Goal: Task Accomplishment & Management: Complete application form

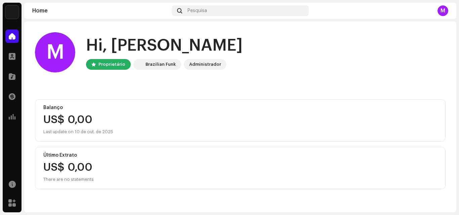
click at [447, 11] on div "M" at bounding box center [442, 10] width 11 height 11
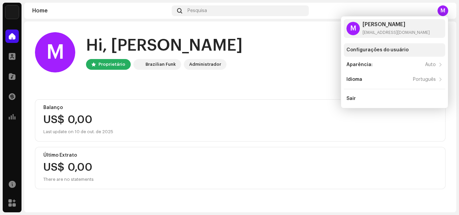
click at [388, 49] on div "Configurações do usuário" at bounding box center [377, 49] width 62 height 5
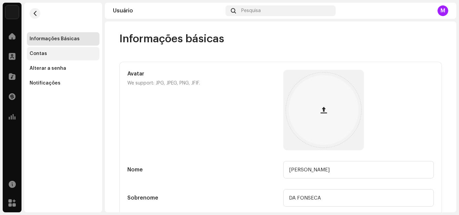
click at [42, 56] on div "Contas" at bounding box center [63, 53] width 73 height 13
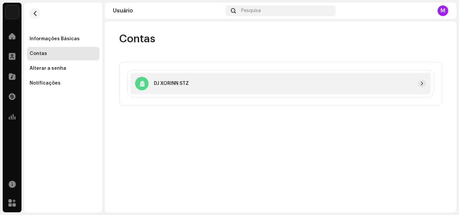
click at [306, 91] on div "DJ XORINN STZ" at bounding box center [280, 83] width 300 height 21
click at [235, 44] on div "Contas" at bounding box center [280, 38] width 322 height 13
click at [58, 36] on div "Informações Básicas" at bounding box center [63, 38] width 73 height 13
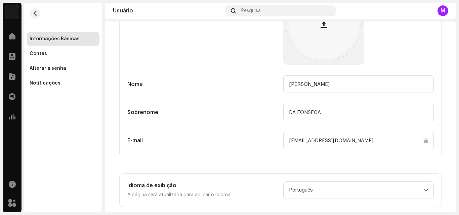
scroll to position [96, 0]
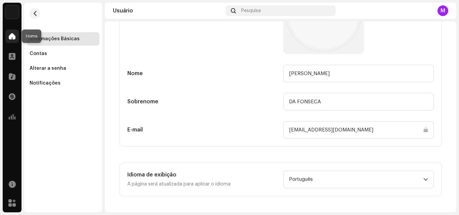
click at [10, 35] on span at bounding box center [12, 36] width 7 height 5
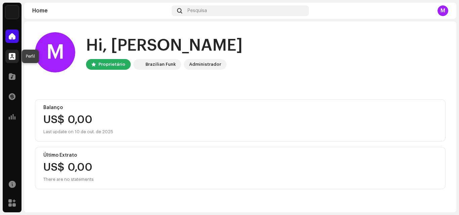
click at [14, 55] on span at bounding box center [12, 56] width 7 height 5
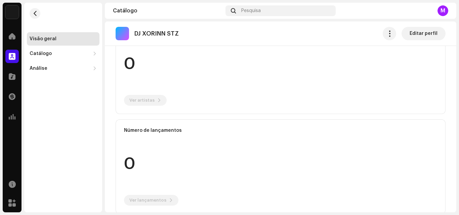
scroll to position [95, 0]
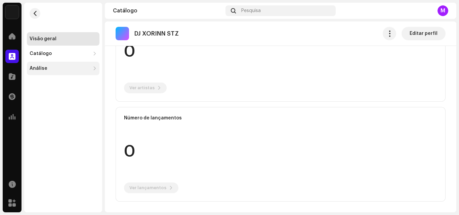
click at [58, 71] on div "Análise" at bounding box center [60, 68] width 60 height 5
click at [43, 68] on div "Análise" at bounding box center [39, 68] width 18 height 5
click at [65, 71] on div "Análise" at bounding box center [63, 68] width 73 height 13
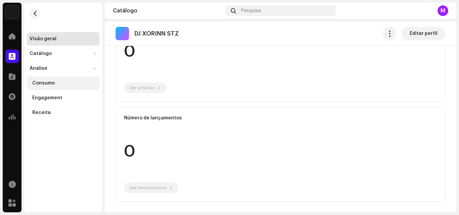
click at [65, 84] on div "Consumo" at bounding box center [64, 83] width 64 height 5
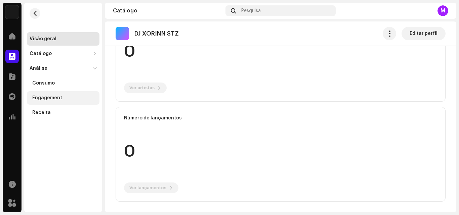
click at [61, 98] on div "Engagement" at bounding box center [64, 97] width 64 height 5
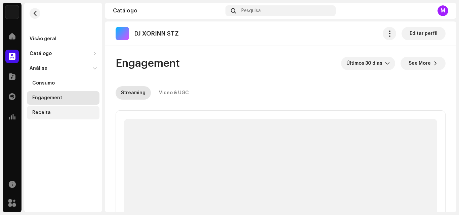
click at [62, 109] on div "Receita" at bounding box center [63, 112] width 73 height 13
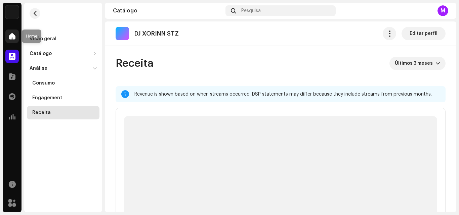
click at [8, 37] on div at bounding box center [11, 36] width 13 height 13
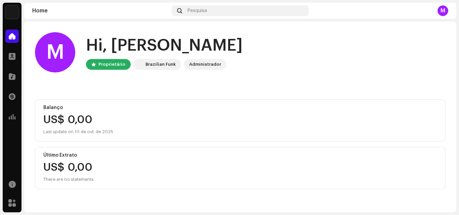
click at [154, 66] on div "Brazilian Funk" at bounding box center [160, 64] width 30 height 8
click at [195, 65] on div "Administrador" at bounding box center [205, 64] width 32 height 8
click at [439, 7] on div "M" at bounding box center [442, 10] width 11 height 11
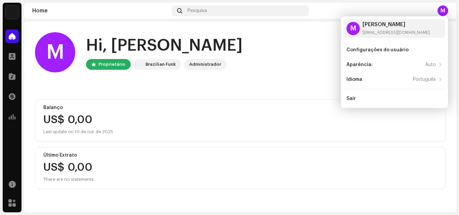
click at [248, 91] on div "M Hi, [PERSON_NAME] Proprietário Brazilian Funk Administrador Balanço US$ 0,00 …" at bounding box center [240, 110] width 410 height 179
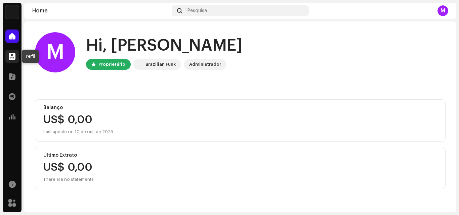
click at [13, 57] on span at bounding box center [12, 56] width 7 height 5
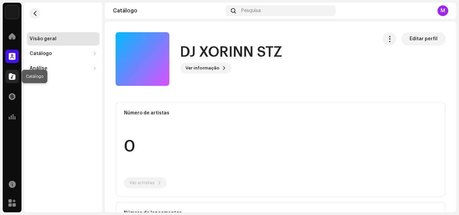
click at [13, 78] on span at bounding box center [12, 76] width 7 height 5
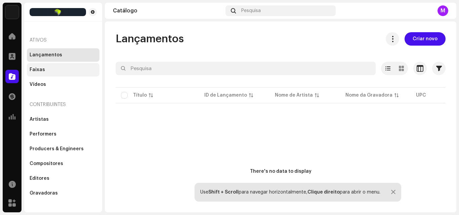
click at [62, 69] on div "Faixas" at bounding box center [63, 69] width 67 height 5
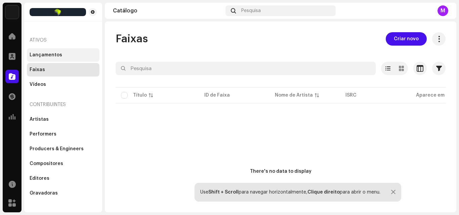
click at [70, 57] on div "Lançamentos" at bounding box center [63, 54] width 67 height 5
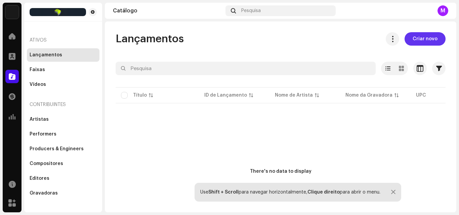
click at [416, 40] on span "Criar novo" at bounding box center [424, 38] width 25 height 13
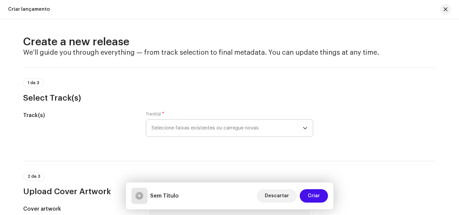
click at [224, 130] on span "Selecione faixas existentes ou carregue novas" at bounding box center [226, 128] width 151 height 17
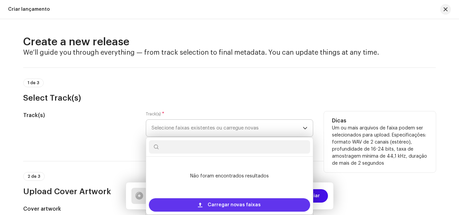
click at [232, 201] on span "Carregar novas faixas" at bounding box center [234, 204] width 53 height 13
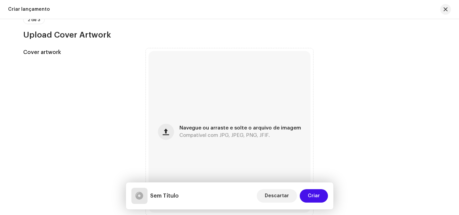
scroll to position [262, 0]
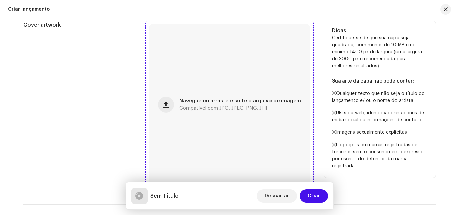
click at [183, 104] on div "Navegue ou arraste e solte o arquivo de imagem Compatível com JPG, JPEG, PNG, J…" at bounding box center [240, 105] width 122 height 12
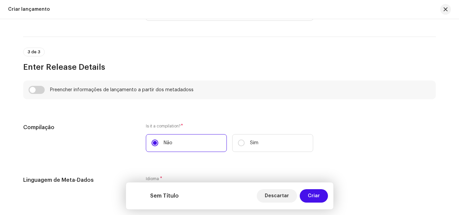
scroll to position [464, 0]
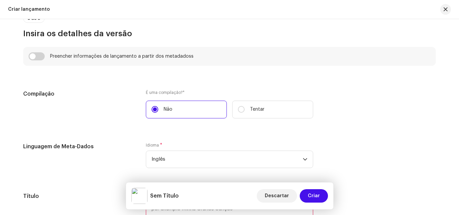
click at [109, 113] on div "Compilação" at bounding box center [79, 108] width 112 height 37
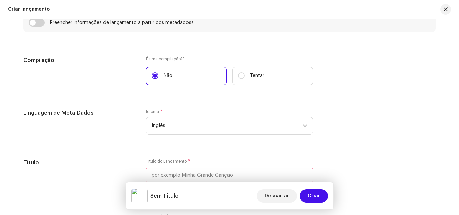
scroll to position [531, 0]
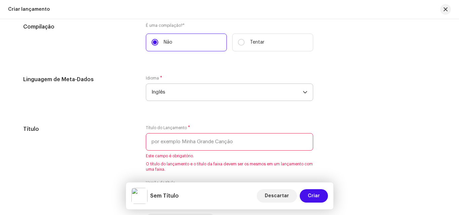
click at [185, 92] on span "Inglês" at bounding box center [226, 92] width 151 height 17
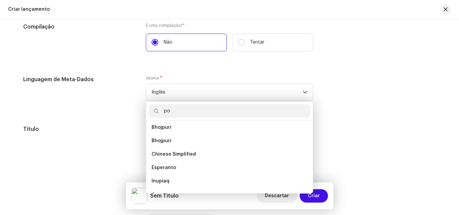
scroll to position [0, 0]
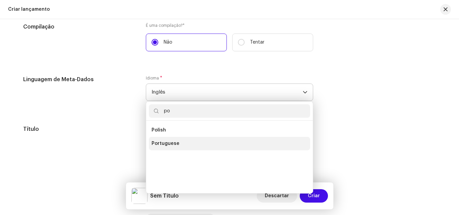
type input "po"
click at [173, 146] on span "Portuguese" at bounding box center [165, 143] width 28 height 7
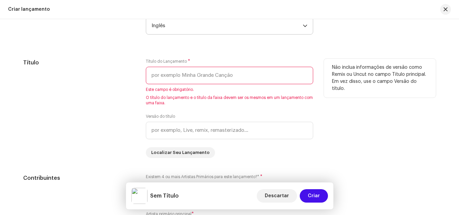
scroll to position [598, 0]
click at [199, 69] on input "text" at bounding box center [229, 74] width 167 height 17
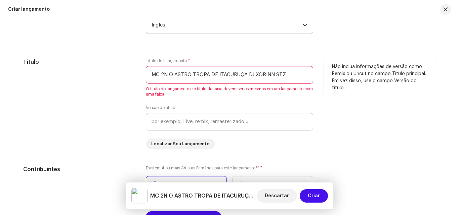
type input "MC 2N O ASTRO TROPA DE ITACURUÇA DJ XORINN STZ"
click at [185, 122] on input "text" at bounding box center [229, 121] width 167 height 17
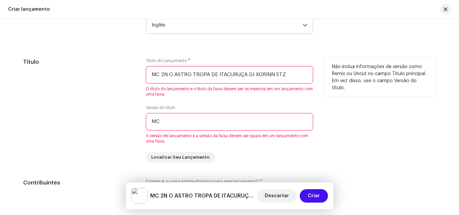
type input "M"
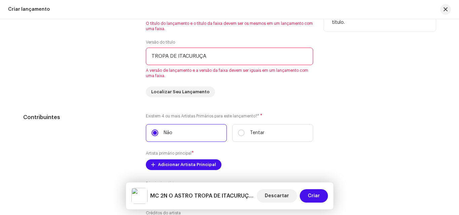
scroll to position [665, 0]
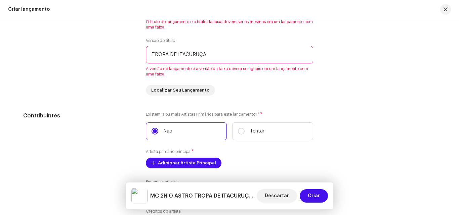
type input "TROPA DE ITACURUÇA"
click at [167, 103] on div "Preencher informações de lançamento a partir dos metadadoss Compilação É uma co…" at bounding box center [229, 214] width 412 height 737
click at [231, 102] on div "Preencher informações de lançamento a partir dos metadadoss Compilação É uma co…" at bounding box center [229, 214] width 412 height 737
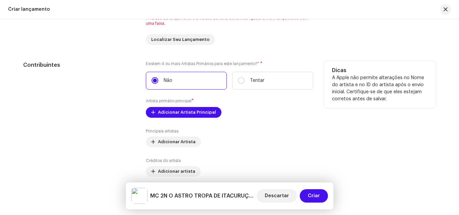
scroll to position [732, 0]
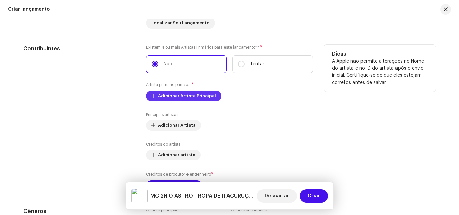
click at [183, 98] on span "Adicionar Artista Principal" at bounding box center [187, 95] width 58 height 13
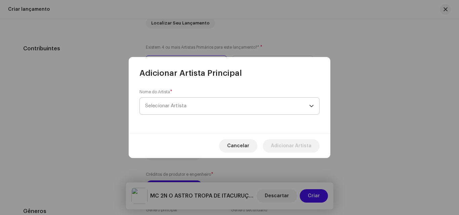
click at [196, 110] on span "Selecionar Artista" at bounding box center [227, 106] width 164 height 17
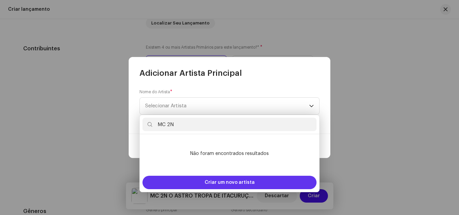
type input "MC 2N"
click at [235, 185] on font "Criar um novo artista" at bounding box center [230, 182] width 50 height 5
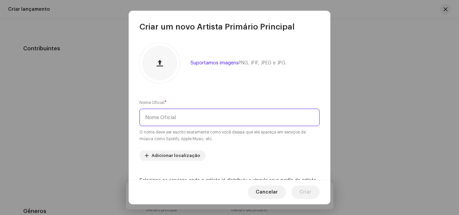
click at [195, 118] on input "text" at bounding box center [229, 117] width 180 height 17
type input "D"
type input "2"
type input "MC 2N O ASTRO"
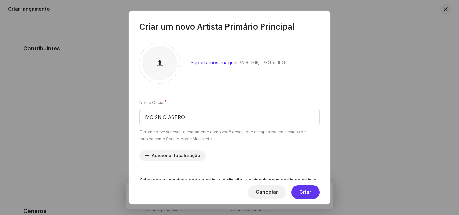
click at [311, 188] on span "Criar" at bounding box center [305, 192] width 12 height 13
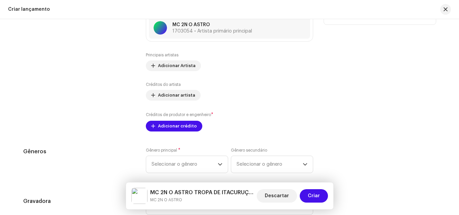
scroll to position [833, 0]
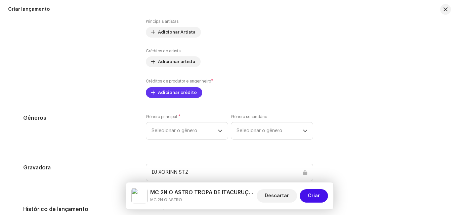
click at [183, 93] on font "Adicionar crédito" at bounding box center [177, 92] width 39 height 4
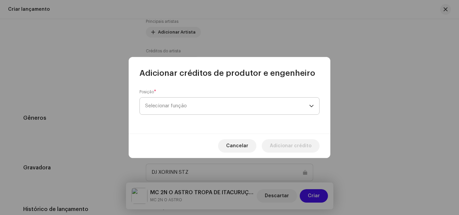
click at [186, 107] on span "Selecionar função" at bounding box center [227, 106] width 164 height 17
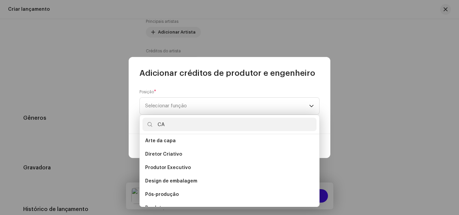
scroll to position [0, 0]
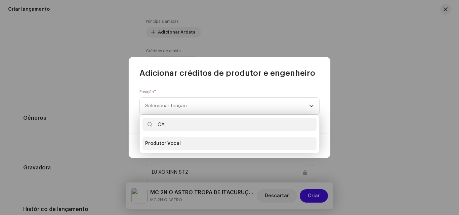
type input "CA"
click at [179, 141] on li "Produtor Vocal" at bounding box center [229, 143] width 174 height 13
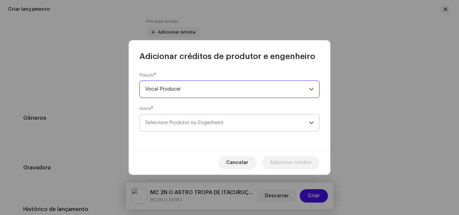
click at [190, 122] on font "Selecione Produtor ou Engenheiro" at bounding box center [184, 122] width 78 height 5
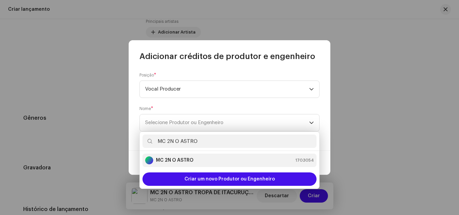
type input "MC 2N O ASTRO"
click at [189, 163] on strong "MC 2N O ASTRO" at bounding box center [175, 160] width 38 height 7
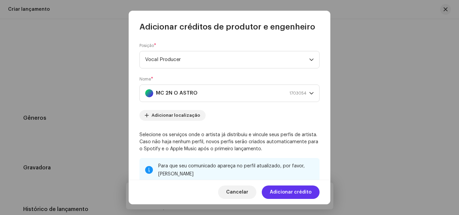
click at [286, 187] on span "Adicionar crédito" at bounding box center [291, 192] width 42 height 13
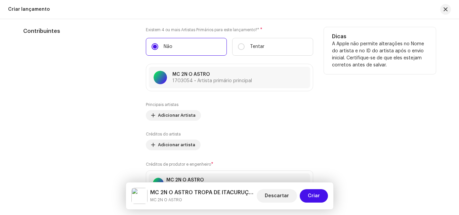
scroll to position [800, 0]
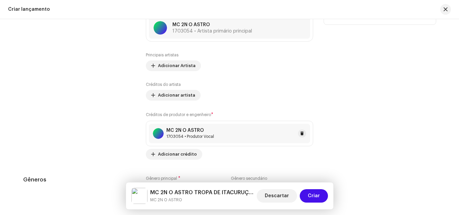
click at [212, 131] on div "MC 2N O ASTRO" at bounding box center [190, 130] width 48 height 5
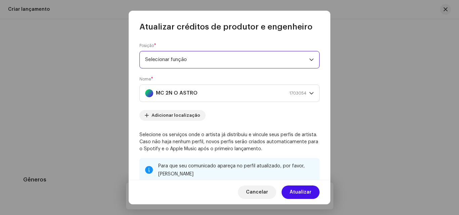
click at [198, 60] on span "Selecionar função" at bounding box center [227, 59] width 164 height 17
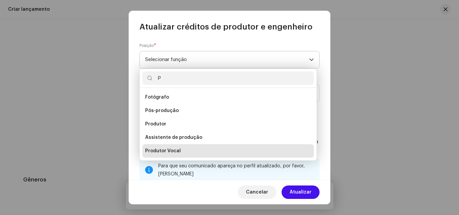
scroll to position [27, 0]
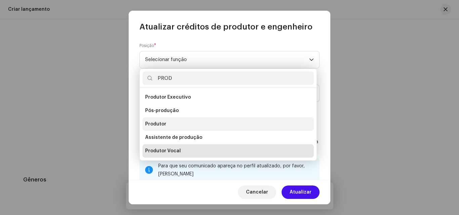
type input "PROD"
click at [176, 126] on li "Produtor" at bounding box center [227, 124] width 171 height 13
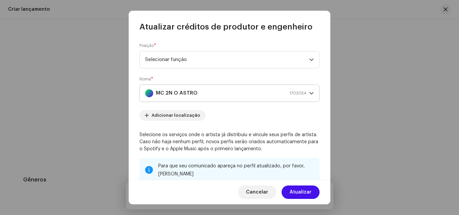
click at [311, 92] on icon "gatilho suspenso" at bounding box center [311, 93] width 5 height 5
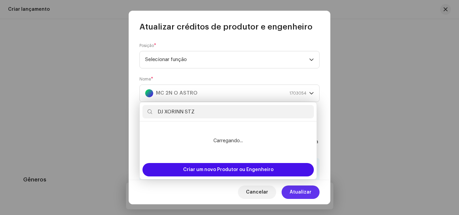
type input "DJ XORINN STZ"
click at [302, 191] on span "Atualizar" at bounding box center [300, 192] width 22 height 13
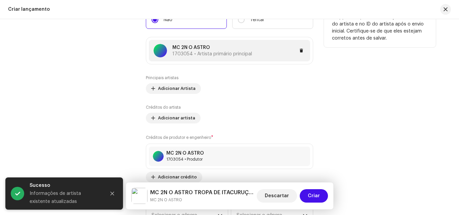
scroll to position [766, 0]
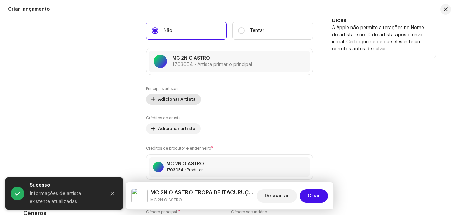
click at [183, 98] on span "Adicionar Artista" at bounding box center [177, 99] width 38 height 13
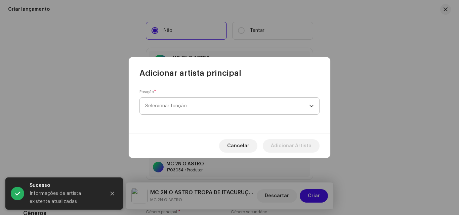
click at [233, 108] on span "Selecionar função" at bounding box center [227, 106] width 164 height 17
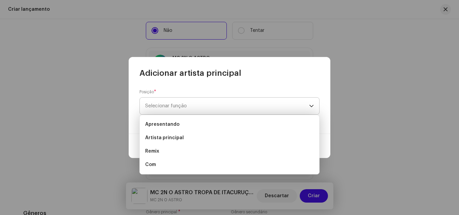
click at [205, 104] on span "Selecionar função" at bounding box center [227, 106] width 164 height 17
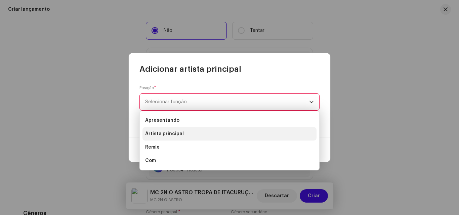
click at [186, 130] on li "Artista principal" at bounding box center [229, 133] width 174 height 13
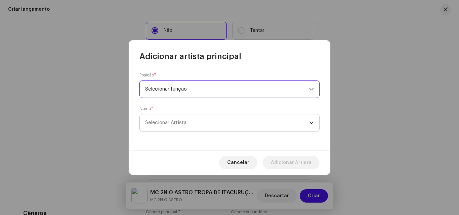
click at [186, 123] on font "Selecionar Artista" at bounding box center [165, 122] width 41 height 5
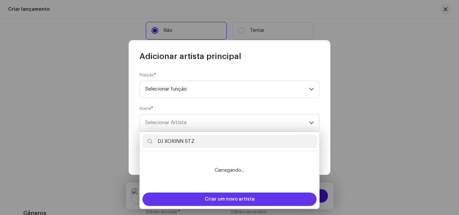
type input "DJ XORINN STZ"
click at [257, 205] on div "Criar um novo artista" at bounding box center [229, 199] width 174 height 13
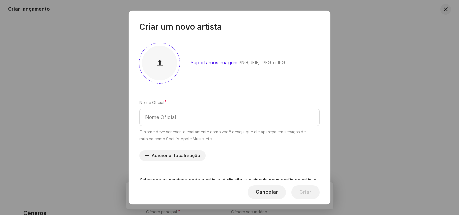
click at [163, 65] on button "button" at bounding box center [159, 63] width 16 height 16
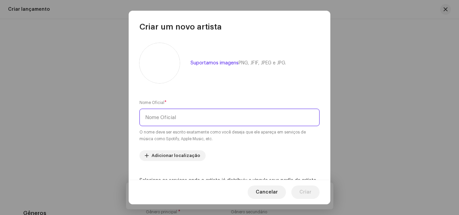
click at [197, 117] on input "text" at bounding box center [229, 117] width 180 height 17
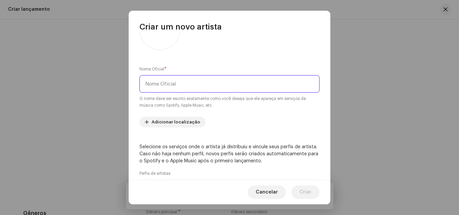
scroll to position [0, 0]
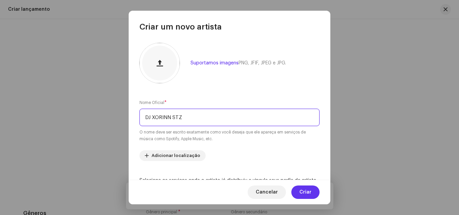
type input "DJ XORINN STZ"
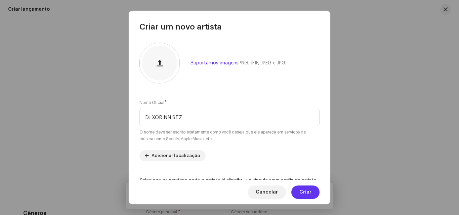
click at [306, 191] on font "Criar" at bounding box center [305, 192] width 12 height 5
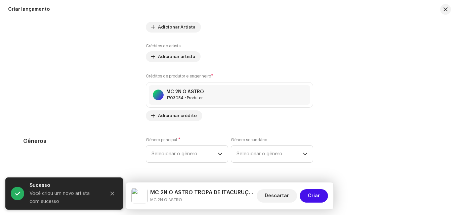
scroll to position [867, 0]
click at [184, 113] on font "Adicionar crédito" at bounding box center [177, 115] width 39 height 4
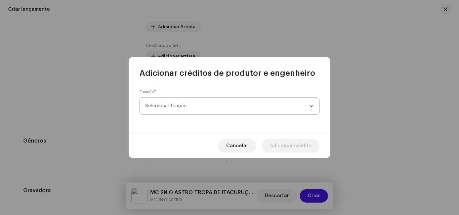
click at [188, 104] on span "Selecionar função" at bounding box center [227, 106] width 164 height 17
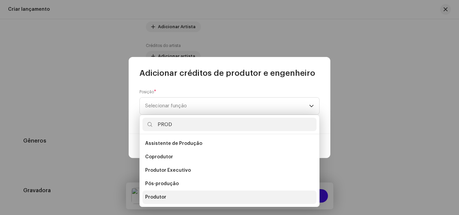
type input "PROD"
click at [174, 192] on li "Produtor" at bounding box center [229, 197] width 174 height 13
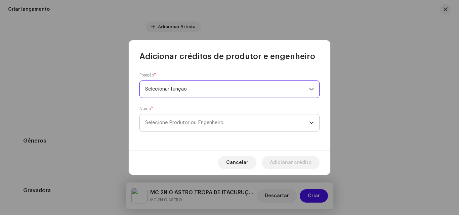
click at [180, 122] on font "Selecione Produtor ou Engenheiro" at bounding box center [184, 122] width 78 height 5
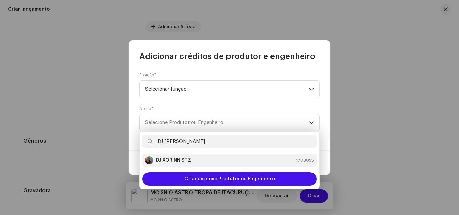
type input "DJ [PERSON_NAME]"
click at [190, 159] on div "DJ XORINN STZ 1703055" at bounding box center [229, 160] width 169 height 8
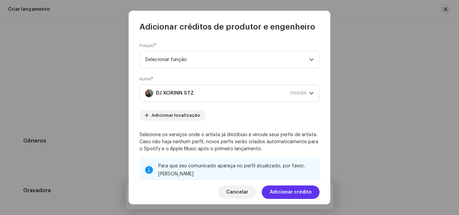
click at [291, 191] on font "Adicionar crédito" at bounding box center [291, 192] width 42 height 5
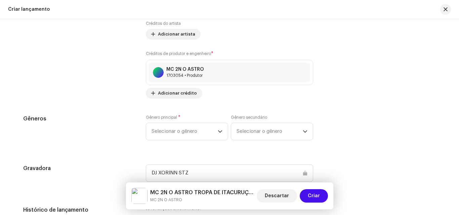
scroll to position [900, 0]
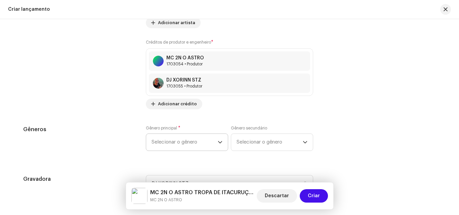
click at [202, 143] on span "Selecionar o gênero" at bounding box center [184, 142] width 66 height 17
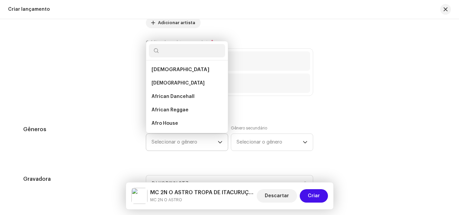
click at [218, 142] on icon "gatilho suspenso" at bounding box center [220, 142] width 5 height 5
click at [218, 141] on icon "gatilho suspenso" at bounding box center [220, 142] width 5 height 5
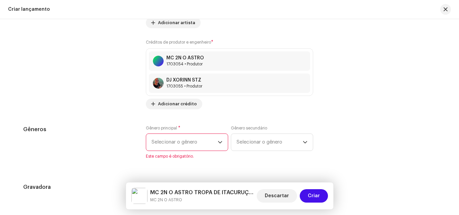
click at [218, 141] on icon "gatilho suspenso" at bounding box center [220, 142] width 5 height 5
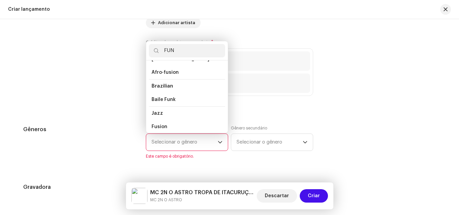
scroll to position [0, 0]
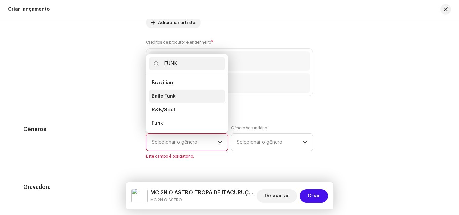
type input "FUNK"
click at [177, 93] on li "Baile Funk" at bounding box center [187, 96] width 76 height 13
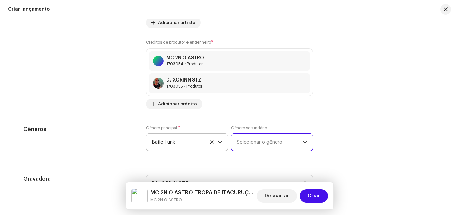
click at [258, 147] on span "Selecionar o gênero" at bounding box center [269, 142] width 66 height 17
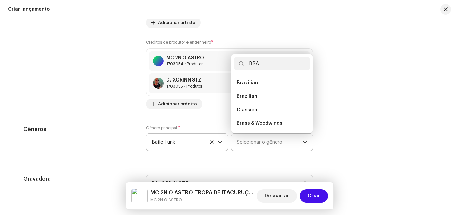
type input "BRA"
click at [254, 81] on span "Brazilian" at bounding box center [246, 82] width 21 height 5
click at [246, 97] on span "Brazilian" at bounding box center [246, 96] width 21 height 7
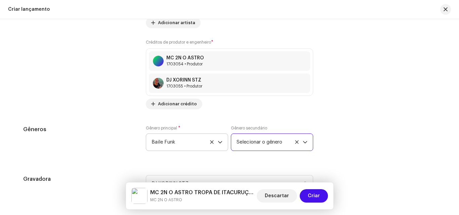
scroll to position [934, 0]
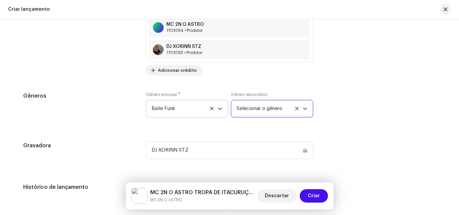
click at [269, 111] on span "Selecionar o gênero" at bounding box center [269, 108] width 66 height 17
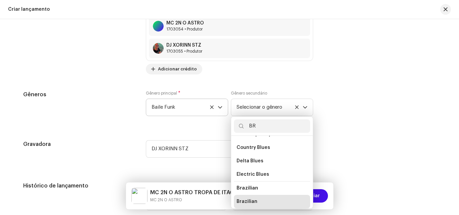
scroll to position [0, 0]
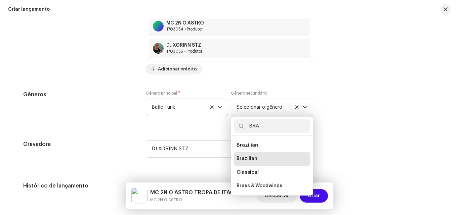
type input "BRA"
click at [248, 159] on span "Brazilian" at bounding box center [246, 158] width 21 height 7
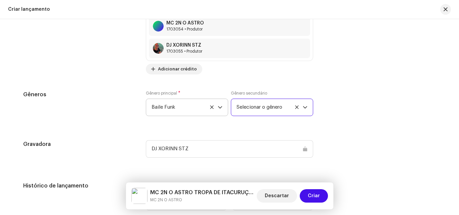
click at [270, 112] on span "Selecionar o gênero" at bounding box center [269, 107] width 66 height 17
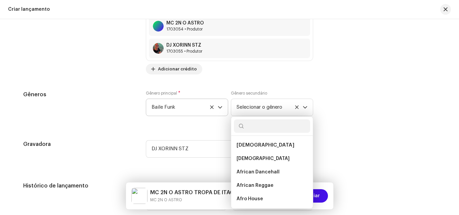
scroll to position [791, 0]
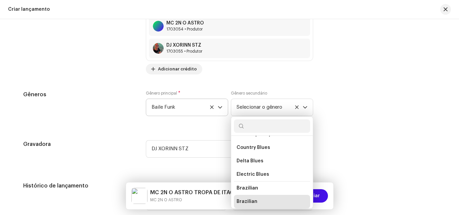
type input "D"
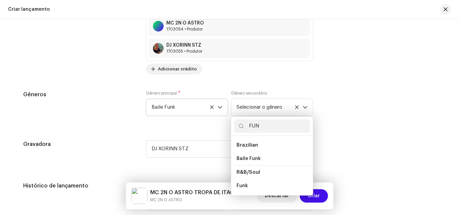
scroll to position [0, 0]
type input "FUNK"
click at [251, 144] on span "Brazilian" at bounding box center [246, 145] width 21 height 5
click at [243, 144] on span "Brazilian" at bounding box center [246, 145] width 21 height 5
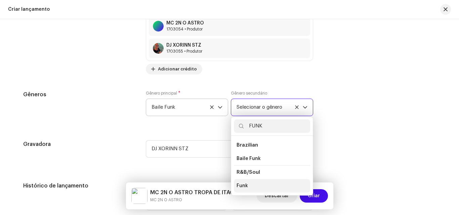
click at [242, 184] on span "Funk" at bounding box center [241, 186] width 11 height 7
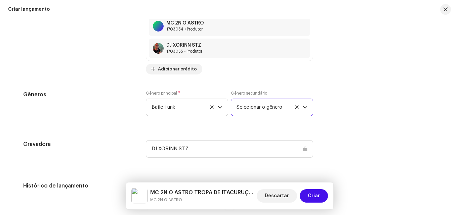
drag, startPoint x: 298, startPoint y: 107, endPoint x: 278, endPoint y: 106, distance: 19.2
click at [298, 106] on span "Selecionar o gênero" at bounding box center [269, 107] width 66 height 17
click at [296, 106] on icon at bounding box center [296, 106] width 3 height 3
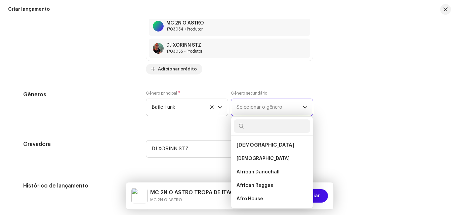
click at [278, 106] on font "Selecionar o gênero" at bounding box center [259, 107] width 46 height 5
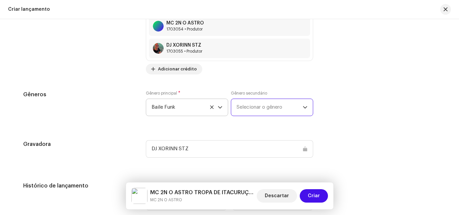
click at [274, 110] on span "Selecionar o gênero" at bounding box center [269, 107] width 66 height 17
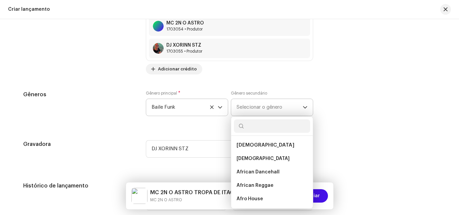
click at [268, 110] on span "Selecionar o gênero" at bounding box center [269, 107] width 66 height 17
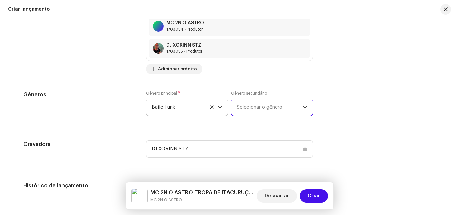
click at [268, 110] on span "Selecionar o gênero" at bounding box center [269, 107] width 66 height 17
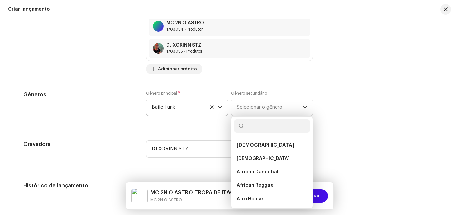
click at [247, 143] on span "[DEMOGRAPHIC_DATA]" at bounding box center [265, 145] width 58 height 5
click at [240, 144] on span "[DEMOGRAPHIC_DATA]" at bounding box center [265, 145] width 58 height 5
click at [240, 155] on span "[DEMOGRAPHIC_DATA]" at bounding box center [262, 158] width 53 height 7
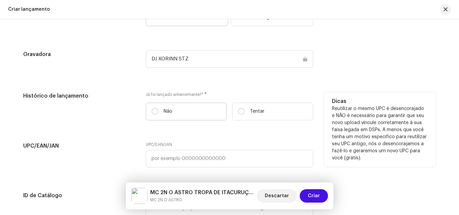
scroll to position [1036, 0]
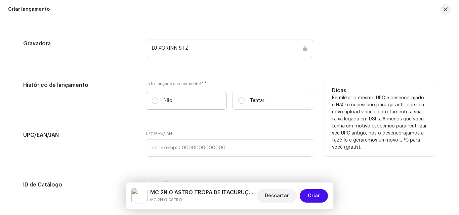
click at [161, 100] on label "Não" at bounding box center [186, 101] width 81 height 18
click at [158, 100] on input "Não" at bounding box center [154, 100] width 7 height 7
radio input "true"
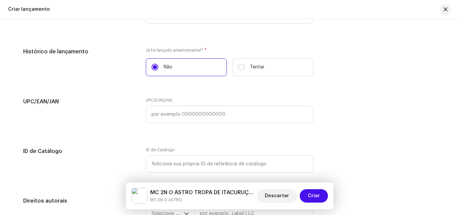
scroll to position [1103, 0]
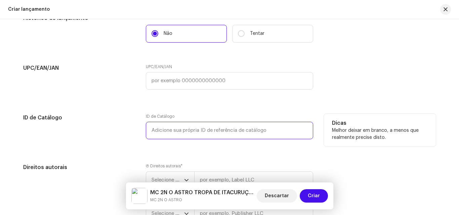
click at [206, 128] on input "text" at bounding box center [229, 130] width 167 height 17
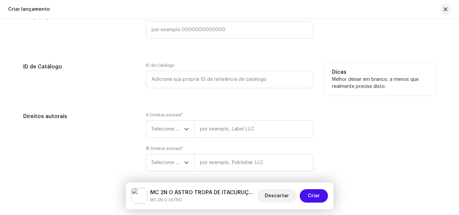
scroll to position [1170, 0]
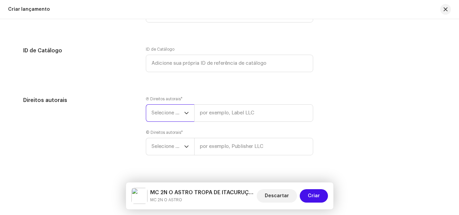
click at [179, 114] on span "Selecione o ano" at bounding box center [167, 113] width 33 height 17
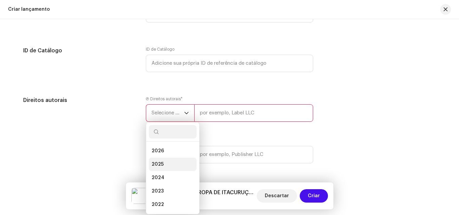
click at [158, 162] on span "2025" at bounding box center [157, 164] width 12 height 7
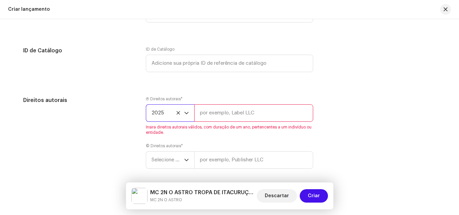
scroll to position [1196, 0]
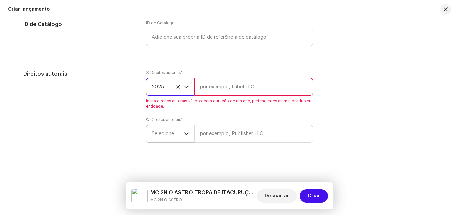
click at [184, 132] on icon "gatilho suspenso" at bounding box center [186, 134] width 5 height 5
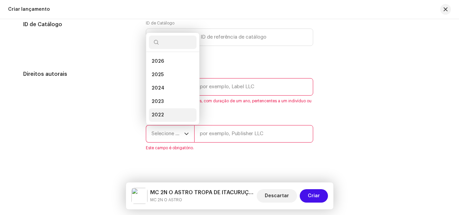
scroll to position [11, 0]
click at [165, 65] on li "2025" at bounding box center [173, 63] width 48 height 13
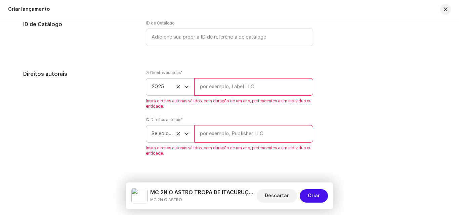
click at [228, 111] on div "Ⓟ Direitos autorais * 2025 Insira direitos autorais válidos, com duração de um …" at bounding box center [229, 117] width 167 height 94
click at [243, 88] on input "text" at bounding box center [253, 86] width 119 height 17
type input "D"
type input "DJ XORINN STZ"
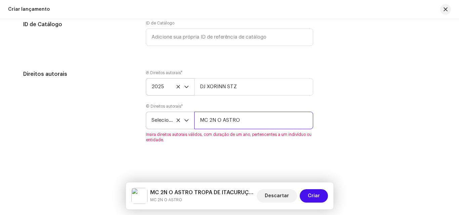
type input "MC 2N O ASTRO"
click at [165, 120] on div "© Direitos autorais * Selecione o ano MC 2N O ASTRO Insira direitos autorais vá…" at bounding box center [229, 123] width 167 height 39
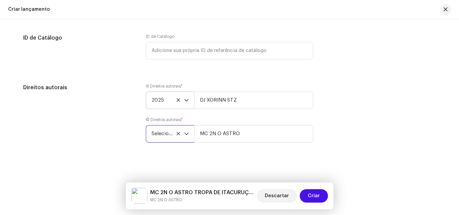
click at [166, 128] on span "Selecione o ano" at bounding box center [167, 134] width 33 height 17
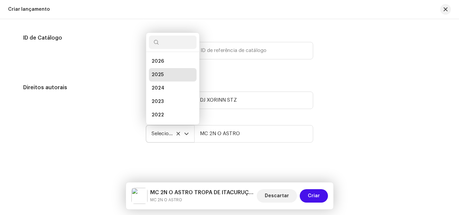
scroll to position [11, 0]
click at [160, 62] on span "2025" at bounding box center [157, 64] width 12 height 7
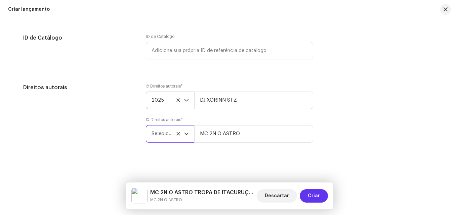
click at [314, 191] on span "Criar" at bounding box center [314, 195] width 12 height 13
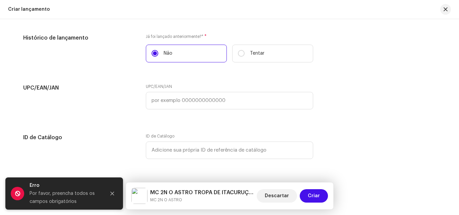
scroll to position [1082, 0]
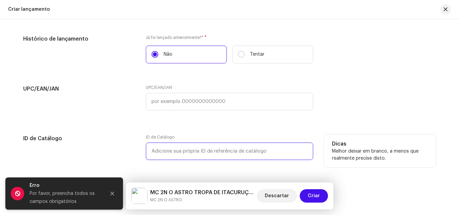
click at [236, 151] on input "text" at bounding box center [229, 151] width 167 height 17
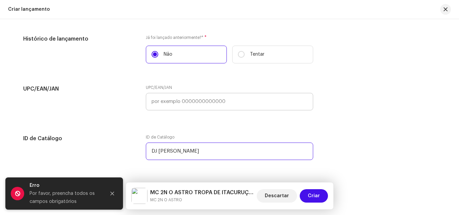
type input "DJ [PERSON_NAME]"
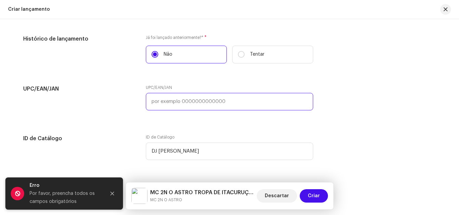
click at [212, 94] on input "text" at bounding box center [229, 101] width 167 height 17
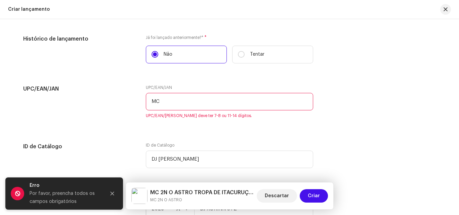
type input "M"
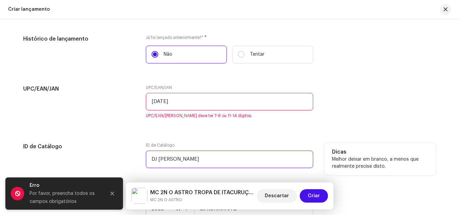
click at [223, 153] on input "DJ [PERSON_NAME]" at bounding box center [229, 159] width 167 height 17
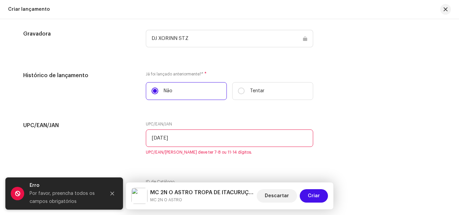
scroll to position [1057, 0]
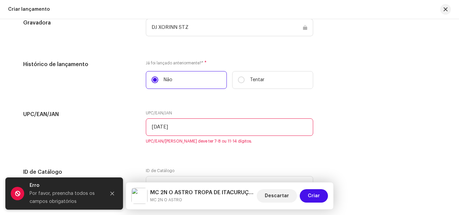
drag, startPoint x: 186, startPoint y: 129, endPoint x: 89, endPoint y: 131, distance: 97.4
click at [89, 131] on div "UPC/EAN/JAN UPC/EAN/JAN [DATE] UPC/EAN/JAN deve ter 7-8 ou 11-14 dígitos." at bounding box center [229, 131] width 412 height 42
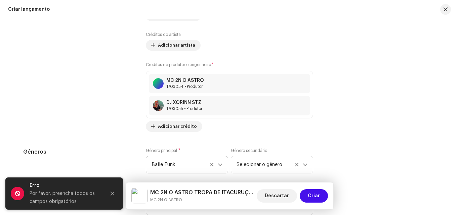
scroll to position [847, 0]
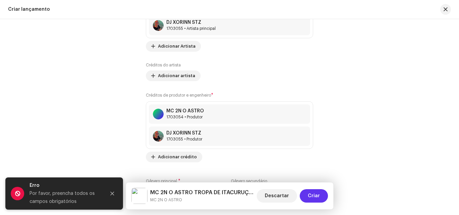
type input "18102172703"
click at [311, 192] on span "Criar" at bounding box center [314, 195] width 12 height 13
click at [112, 193] on icon "Fechar" at bounding box center [112, 193] width 5 height 5
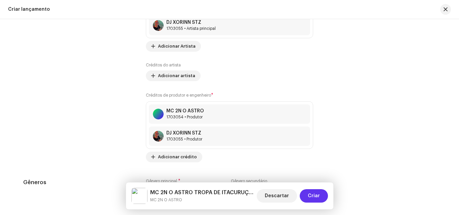
click at [317, 195] on span "Criar" at bounding box center [314, 195] width 12 height 13
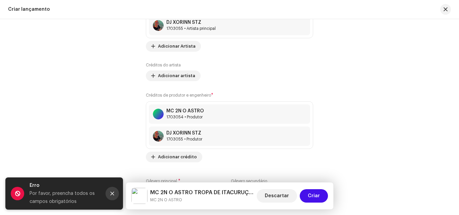
click at [112, 194] on icon "Fechar" at bounding box center [112, 194] width 4 height 4
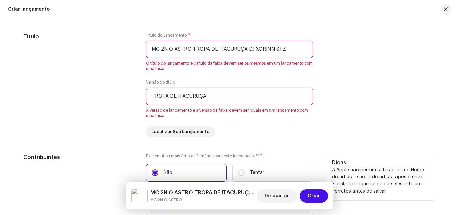
scroll to position [612, 0]
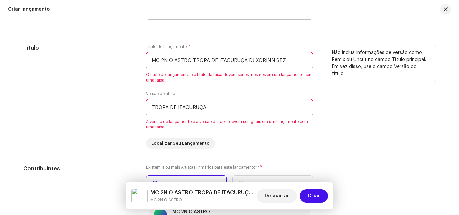
drag, startPoint x: 209, startPoint y: 113, endPoint x: 99, endPoint y: 110, distance: 109.9
click at [99, 110] on div "Título Título do Lançamento * MC 2N O ASTRO TROPA DE ITACURUÇA DJ XORINN STZ O …" at bounding box center [229, 96] width 412 height 105
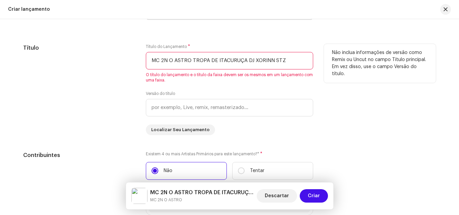
click at [196, 65] on input "MC 2N O ASTRO TROPA DE ITACURUÇA DJ XORINN STZ" at bounding box center [229, 60] width 167 height 17
click at [209, 104] on input "text" at bounding box center [229, 107] width 167 height 17
paste input "MC 2N O ASTRO TROPA DE ITACURUÇA DJ XORINN STZ"
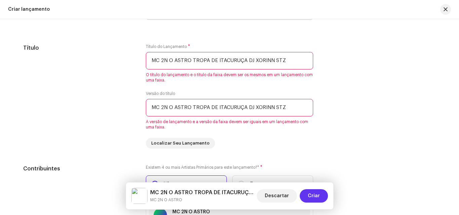
type input "MC 2N O ASTRO TROPA DE ITACURUÇA DJ XORINN STZ"
click at [310, 195] on span "Criar" at bounding box center [314, 195] width 12 height 13
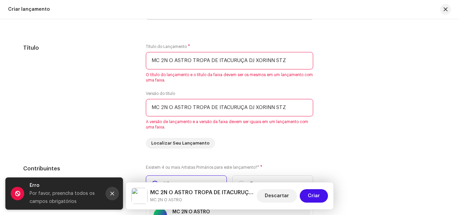
click at [113, 195] on icon "Fechar" at bounding box center [112, 193] width 5 height 5
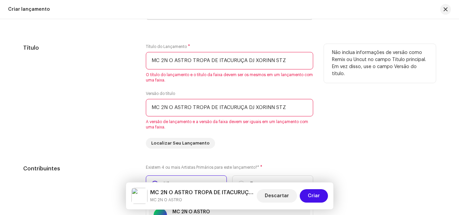
click at [108, 143] on div "Título" at bounding box center [79, 96] width 112 height 105
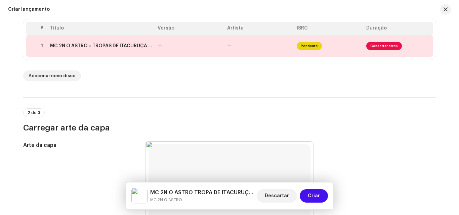
scroll to position [108, 0]
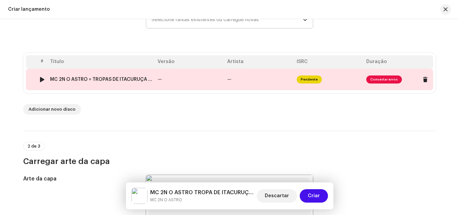
click at [376, 81] on span "Consertar erros" at bounding box center [384, 80] width 36 height 8
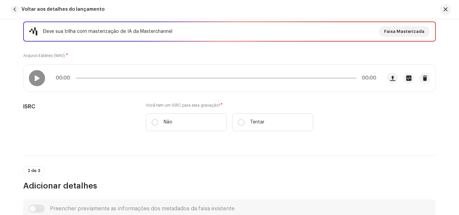
scroll to position [101, 0]
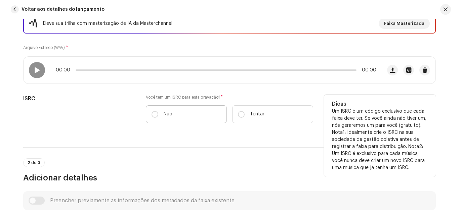
click at [161, 113] on label "Não" at bounding box center [186, 114] width 81 height 18
click at [158, 113] on input "Não" at bounding box center [154, 114] width 7 height 7
radio input "true"
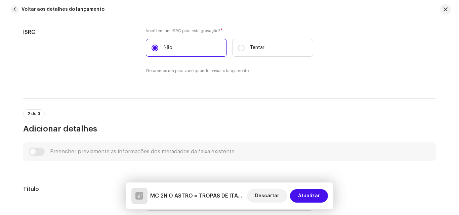
scroll to position [168, 0]
click at [311, 196] on font "Atualizar" at bounding box center [309, 196] width 22 height 5
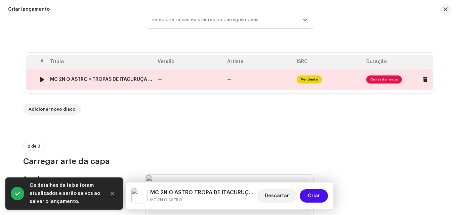
click at [382, 78] on span "Consertar erros" at bounding box center [384, 80] width 36 height 8
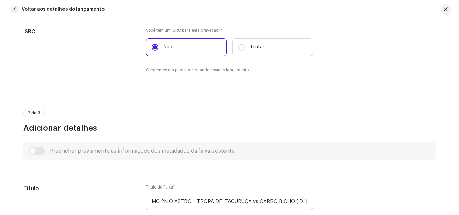
click at [38, 149] on div "Preencher previamente as informações dos metadados da faixa existente" at bounding box center [230, 151] width 402 height 8
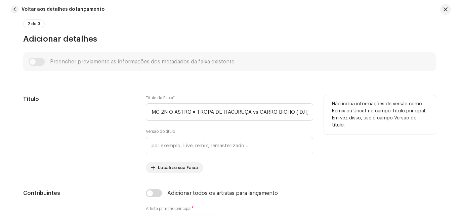
scroll to position [269, 0]
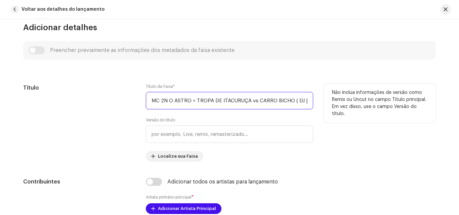
click at [223, 100] on input "MC 2N O ASTRO = TROPA DE ITACURUÇA vs CARRO BICHO ( DJ [PERSON_NAME] ).wav" at bounding box center [229, 100] width 167 height 17
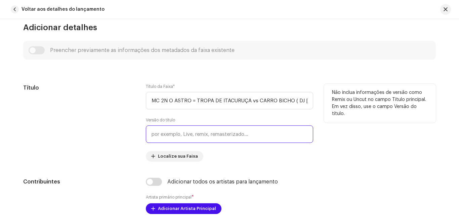
click at [225, 138] on input "text" at bounding box center [229, 134] width 167 height 17
paste input "MC 2N O ASTRO = TROPA DE ITACURUÇA vs CARRO BICHO ( DJ [PERSON_NAME] ).wav"
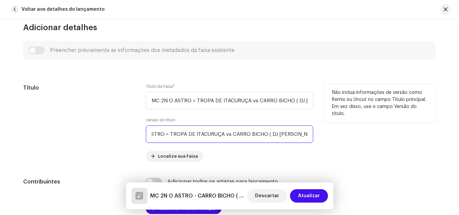
type input "MC 2N O ASTRO = TROPA DE ITACURUÇA vs CARRO BICHO ( DJ [PERSON_NAME] ).wav"
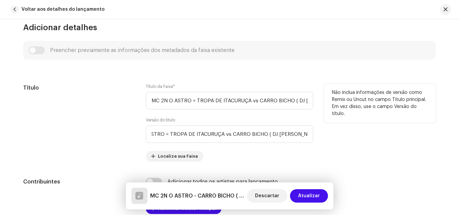
click at [135, 132] on div "Título Título da Faixa * MC 2N O ASTRO = TROPA DE ITACURUÇA vs CARRO BICHO ( DJ…" at bounding box center [229, 123] width 412 height 78
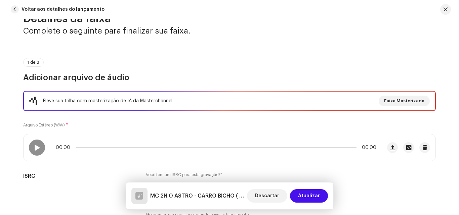
scroll to position [0, 0]
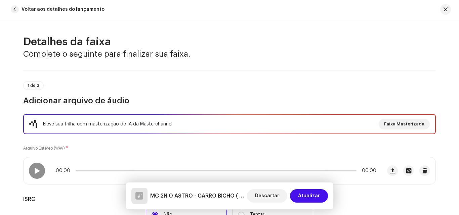
click at [181, 196] on font "MC 2N O ASTRO - CARRO BICHO ( DJ [PERSON_NAME] ).wav [MC 2N O ASTRO - CARRO BIC…" at bounding box center [305, 195] width 310 height 5
click at [307, 198] on font "Atualizar" at bounding box center [309, 196] width 22 height 5
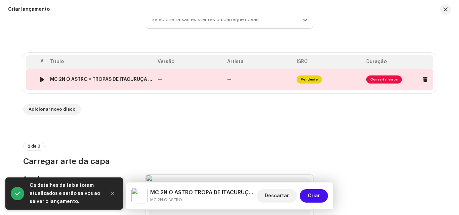
click at [162, 76] on td "—" at bounding box center [190, 79] width 70 height 21
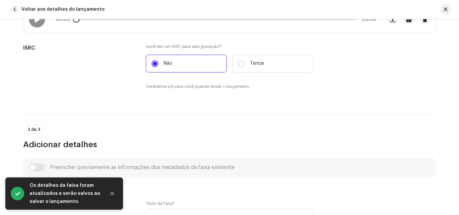
scroll to position [168, 0]
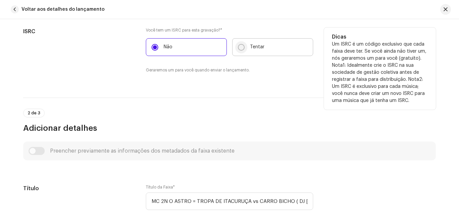
click at [242, 49] on input "Tentar" at bounding box center [241, 47] width 7 height 7
radio input "true"
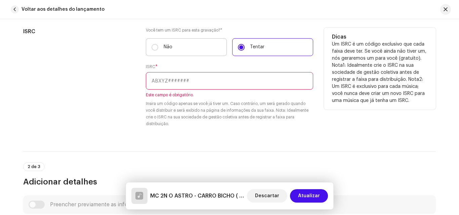
click at [158, 50] on label "Não" at bounding box center [186, 47] width 81 height 18
click at [158, 50] on input "Não" at bounding box center [154, 47] width 7 height 7
radio input "true"
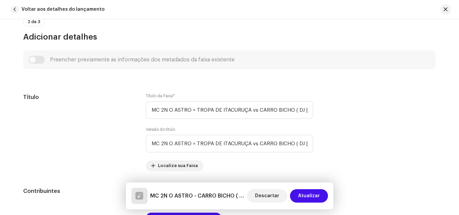
scroll to position [269, 0]
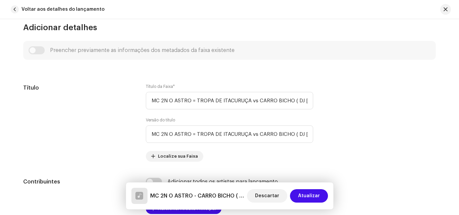
click at [41, 53] on div "Preencher previamente as informações dos metadados da faixa existente" at bounding box center [230, 50] width 402 height 8
click at [37, 50] on div "Preencher previamente as informações dos metadados da faixa existente" at bounding box center [230, 50] width 402 height 8
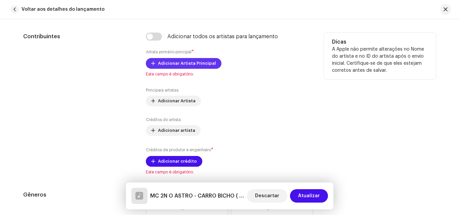
scroll to position [403, 0]
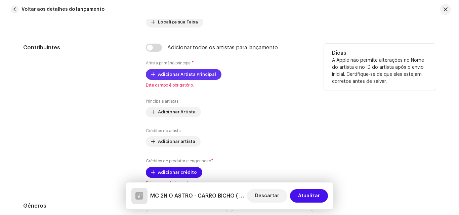
click at [175, 72] on span "Adicionar Artista Principal" at bounding box center [187, 74] width 58 height 13
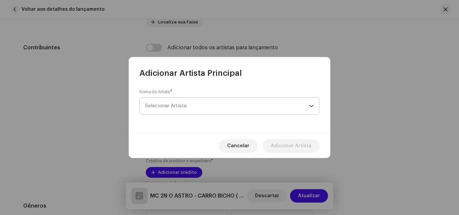
click at [189, 104] on span "Selecionar Artista" at bounding box center [227, 106] width 164 height 17
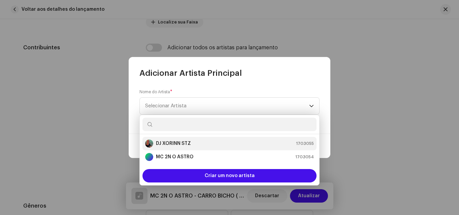
click at [196, 145] on div "DJ XORINN STZ 1703055" at bounding box center [229, 144] width 169 height 8
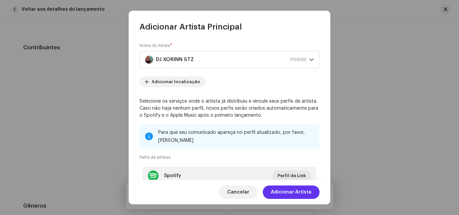
click at [293, 190] on font "Adicionar Artista" at bounding box center [291, 192] width 41 height 5
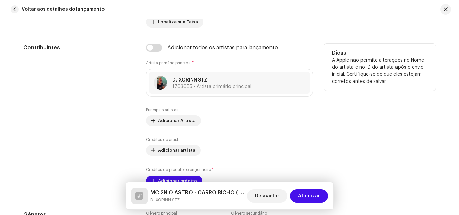
scroll to position [437, 0]
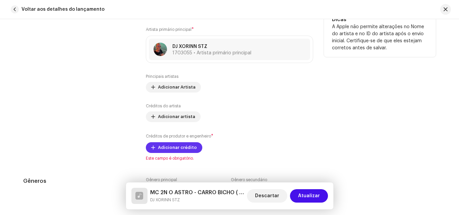
click at [177, 147] on font "Adicionar crédito" at bounding box center [177, 147] width 39 height 4
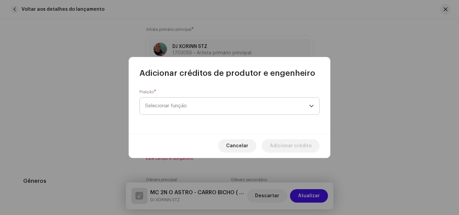
click at [202, 111] on span "Selecionar função" at bounding box center [227, 106] width 164 height 17
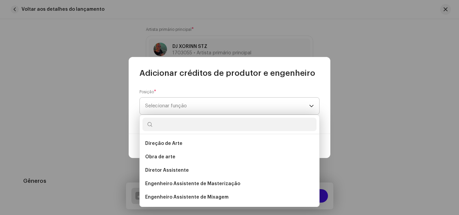
click at [202, 111] on span "Selecionar função" at bounding box center [227, 106] width 164 height 17
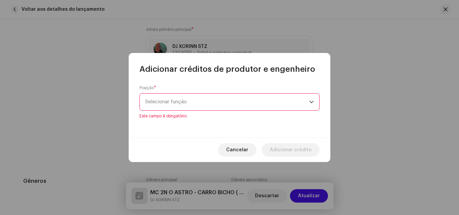
click at [204, 105] on span "Selecionar função" at bounding box center [227, 102] width 164 height 17
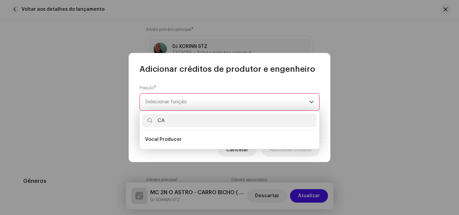
type input "C"
type input "VOC"
drag, startPoint x: 204, startPoint y: 105, endPoint x: 197, endPoint y: 124, distance: 19.7
click at [205, 106] on span "Selecionar função" at bounding box center [227, 102] width 164 height 17
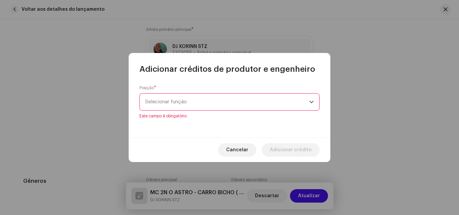
click at [189, 104] on span "Selecionar função" at bounding box center [227, 102] width 164 height 17
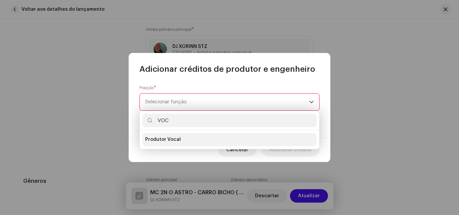
type input "VOC"
click at [186, 140] on li "Produtor Vocal" at bounding box center [229, 139] width 174 height 13
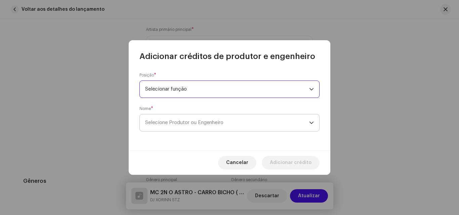
click at [198, 123] on font "Selecione Produtor ou Engenheiro" at bounding box center [184, 122] width 78 height 5
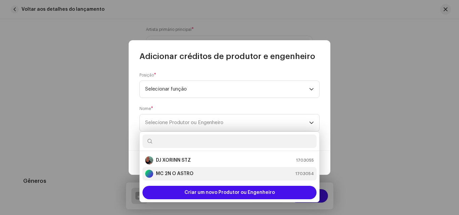
click at [175, 174] on font "MC 2N O ASTRO" at bounding box center [175, 174] width 38 height 5
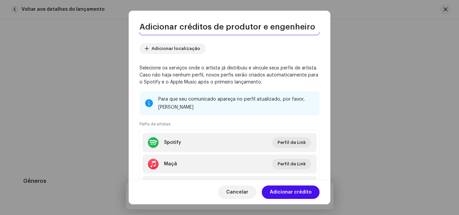
scroll to position [67, 0]
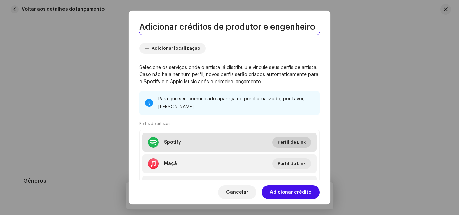
click at [290, 140] on font "Perfil de Link" at bounding box center [291, 142] width 28 height 4
